Goal: Information Seeking & Learning: Learn about a topic

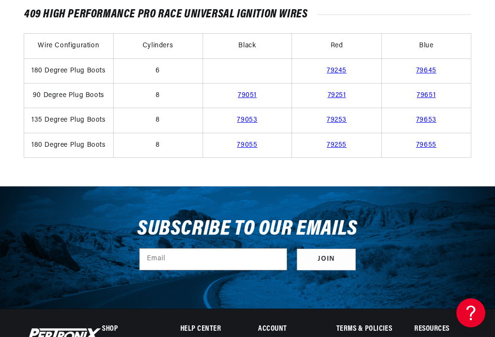
scroll to position [763, 0]
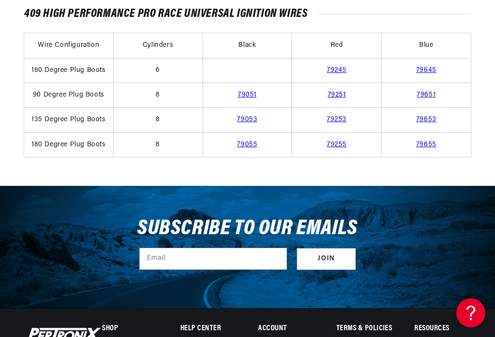
click at [256, 123] on link "79053" at bounding box center [247, 119] width 20 height 7
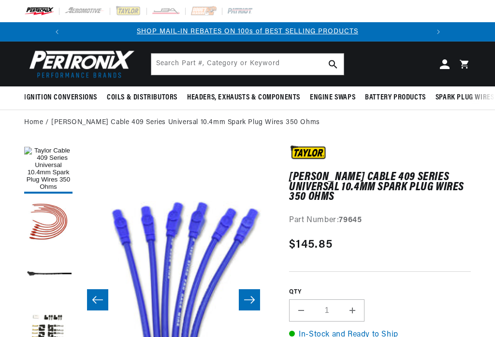
scroll to position [154, 0]
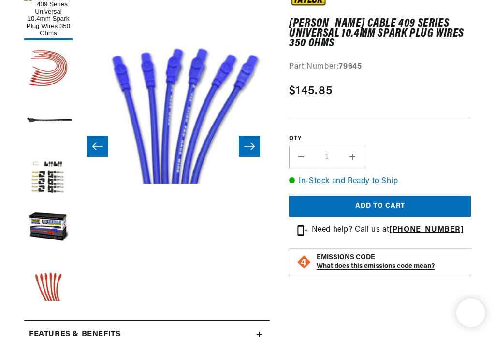
click at [254, 157] on button "Slide right" at bounding box center [249, 146] width 21 height 21
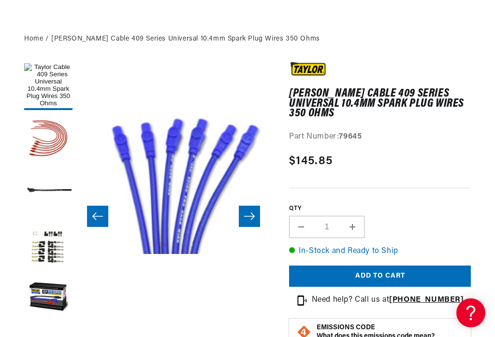
scroll to position [0, 0]
click at [247, 217] on icon "Slide right" at bounding box center [249, 217] width 12 height 10
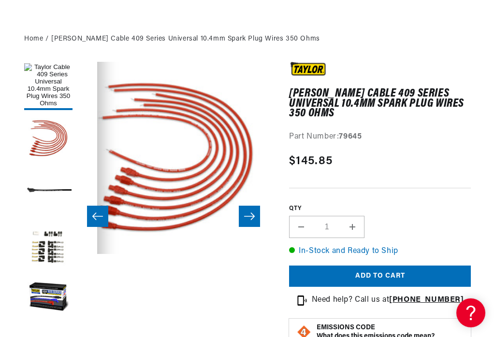
scroll to position [1, 192]
click at [77, 253] on button "Open media 2 in modal" at bounding box center [77, 253] width 0 height 0
click at [253, 221] on icon "Slide right" at bounding box center [249, 217] width 12 height 10
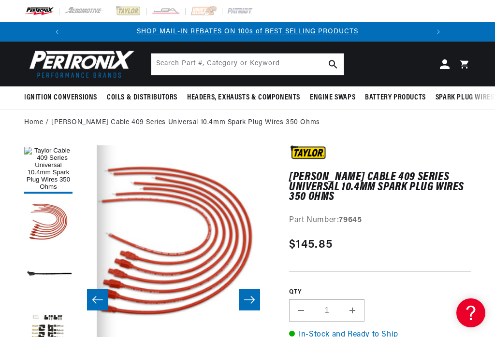
scroll to position [0, 0]
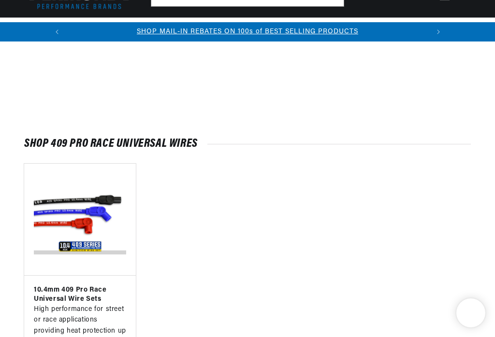
scroll to position [778, 0]
